Goal: Task Accomplishment & Management: Manage account settings

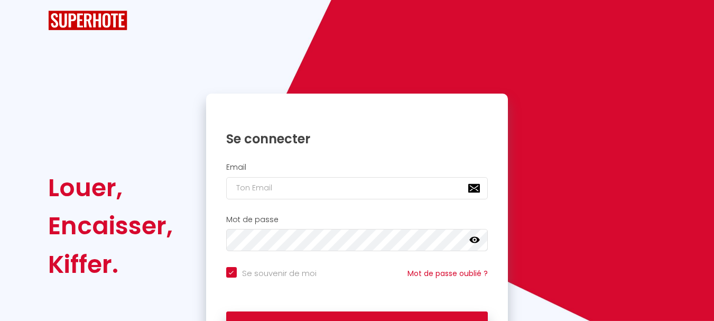
checkbox input "true"
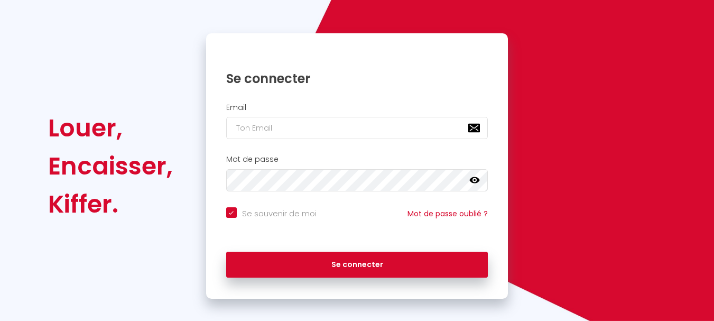
scroll to position [90, 0]
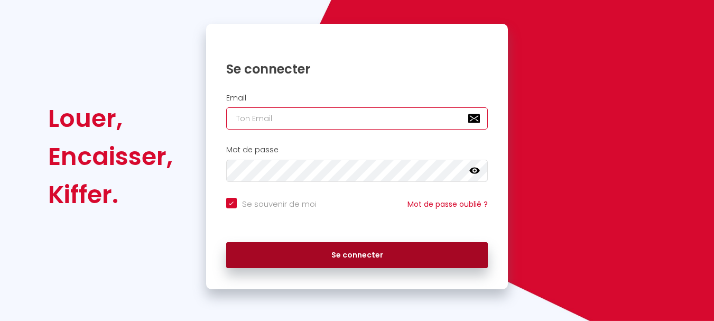
type input "contact@areca-conciergerie.com"
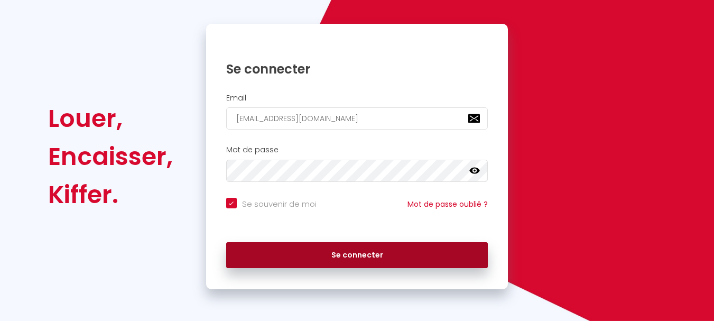
click at [367, 257] on button "Se connecter" at bounding box center [357, 255] width 262 height 26
checkbox input "true"
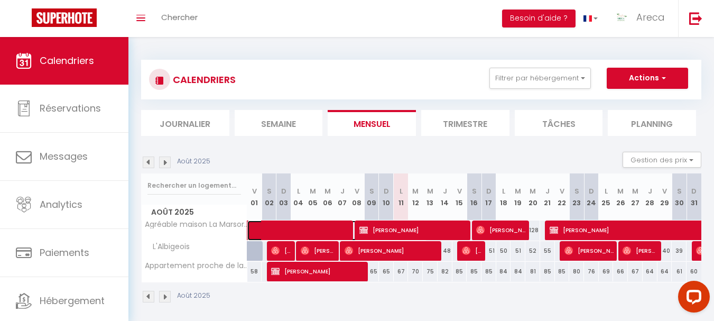
click at [311, 231] on span at bounding box center [342, 230] width 170 height 20
select select "OK"
select select "1"
select select "0"
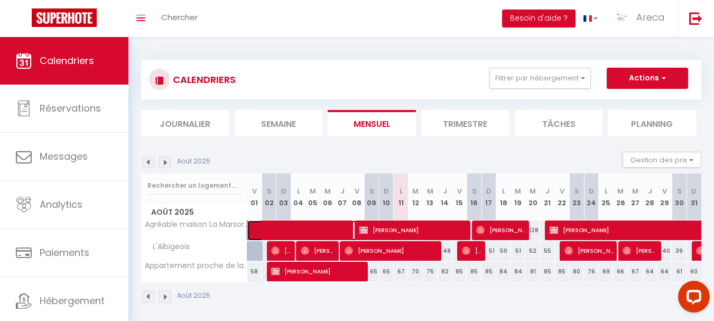
select select "1"
select select
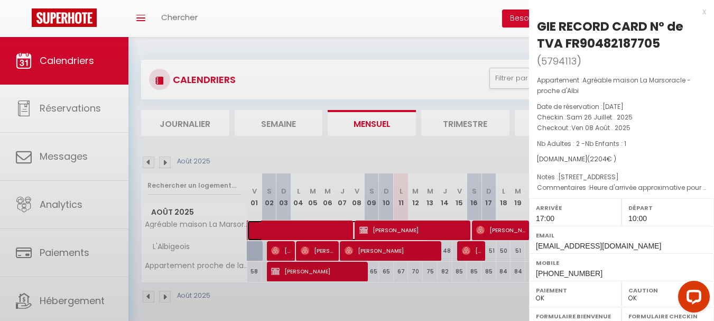
select select "37569"
select select "43605"
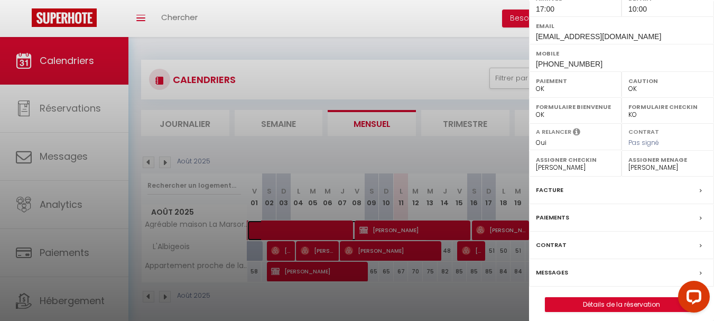
scroll to position [216, 0]
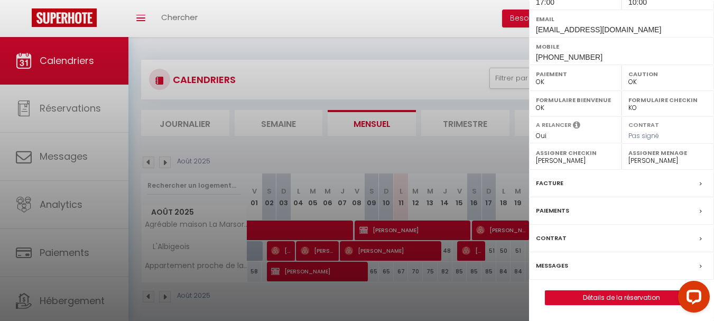
click at [688, 180] on div "Facture" at bounding box center [621, 183] width 185 height 27
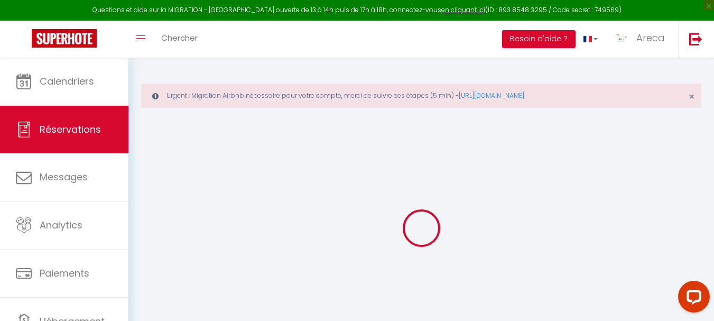
select select "cleaning"
select select
checkbox input "false"
select select
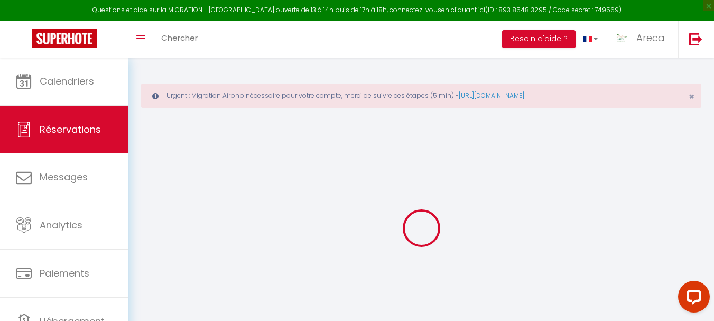
select select
checkbox input "false"
type input "15 rue de la forge 57680 noveant sur moselle"
type textarea "Heure d'arrivée approximative pour l'instant"
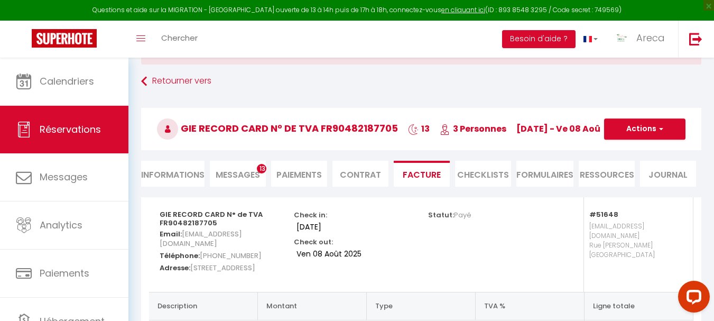
scroll to position [10, 0]
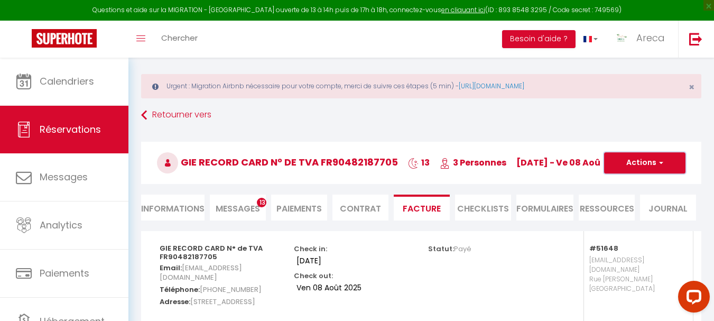
click at [666, 162] on button "Actions" at bounding box center [644, 162] width 81 height 21
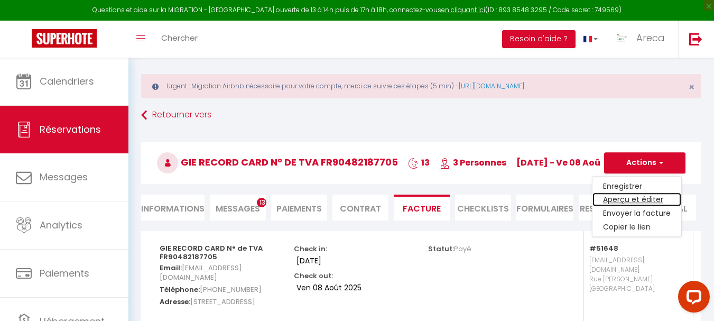
click at [640, 201] on link "Aperçu et éditer" at bounding box center [636, 200] width 89 height 14
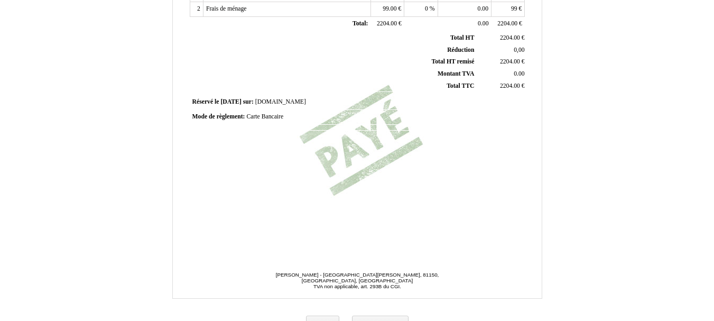
scroll to position [317, 0]
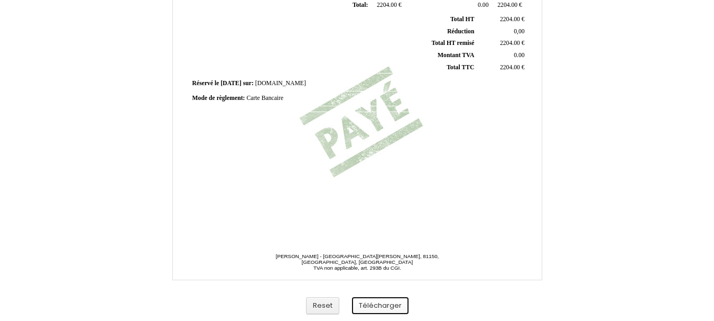
click at [384, 309] on button "Télécharger" at bounding box center [380, 305] width 57 height 17
